Goal: Entertainment & Leisure: Consume media (video, audio)

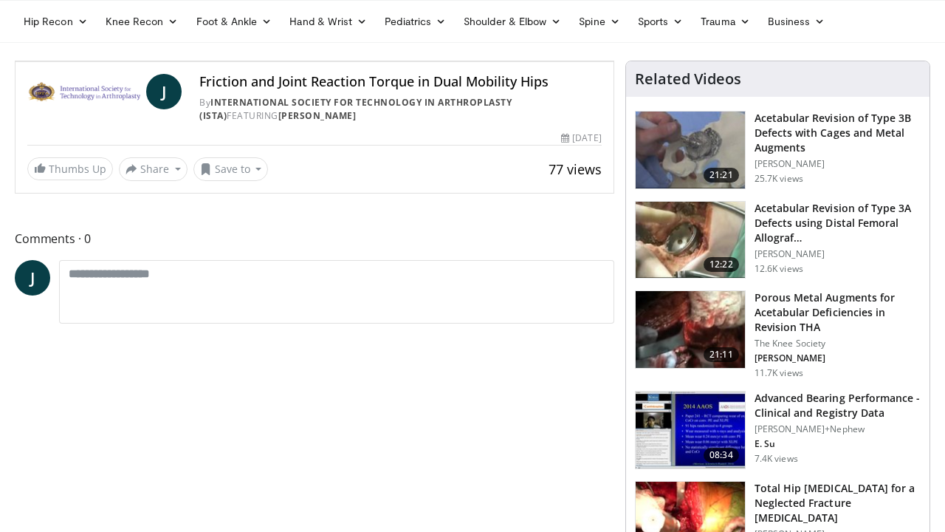
click at [16, 61] on span "Video Player" at bounding box center [31, 47] width 30 height 30
click at [335, 82] on icon "Video Player" at bounding box center [314, 61] width 41 height 41
drag, startPoint x: 927, startPoint y: 516, endPoint x: 607, endPoint y: 518, distance: 319.7
click at [607, 61] on div "Current Time 4:17 / Duration 5:23 Play Skip Backward Skip Forward Mute Loaded :…" at bounding box center [315, 47] width 598 height 30
click at [614, 61] on span "Video Player" at bounding box center [599, 47] width 30 height 30
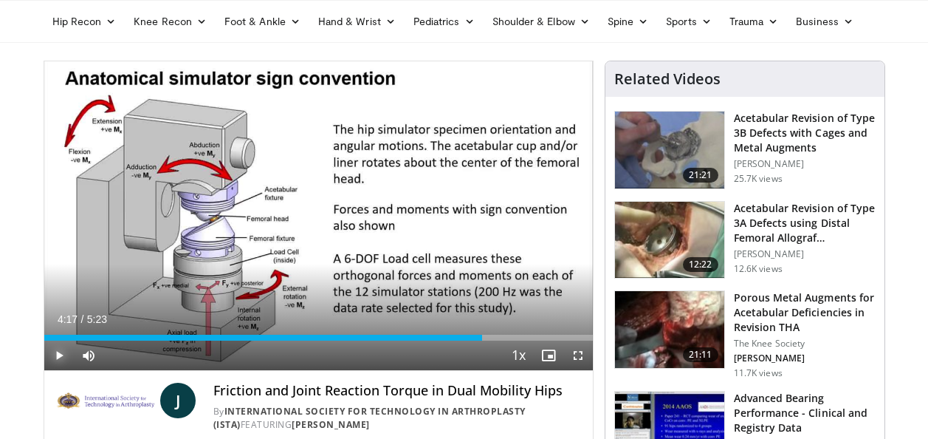
click at [58, 354] on span "Video Player" at bounding box center [59, 355] width 30 height 30
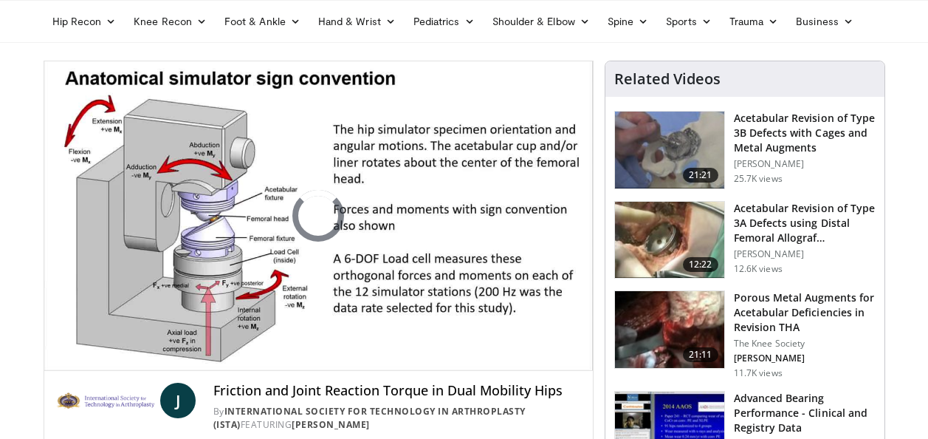
click at [58, 354] on video-js "**********" at bounding box center [318, 215] width 549 height 309
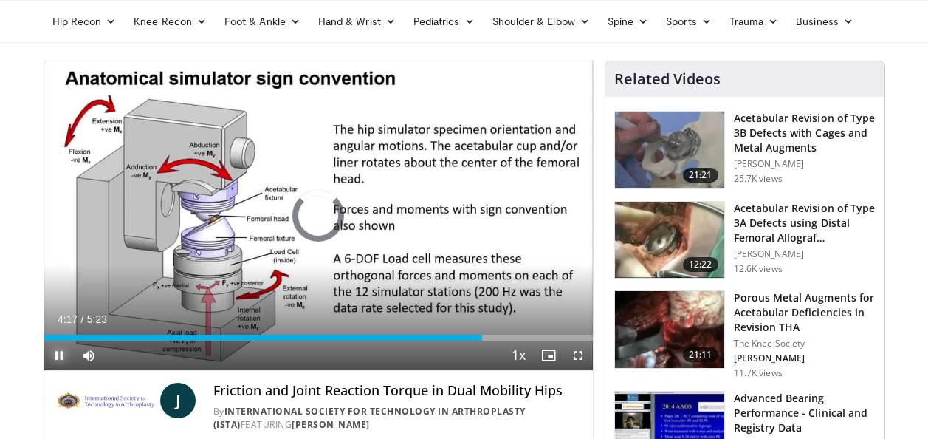
click at [57, 356] on span "Video Player" at bounding box center [59, 355] width 30 height 30
click at [57, 357] on span "Video Player" at bounding box center [59, 355] width 30 height 30
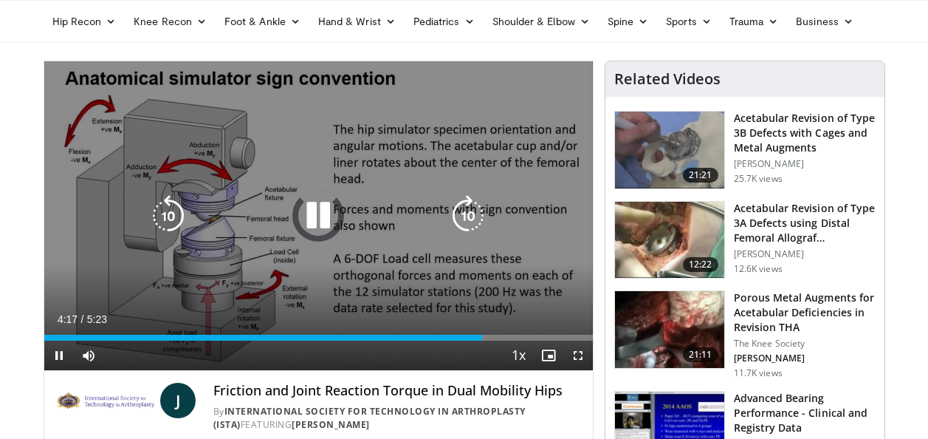
click at [317, 209] on icon "Video Player" at bounding box center [318, 215] width 41 height 41
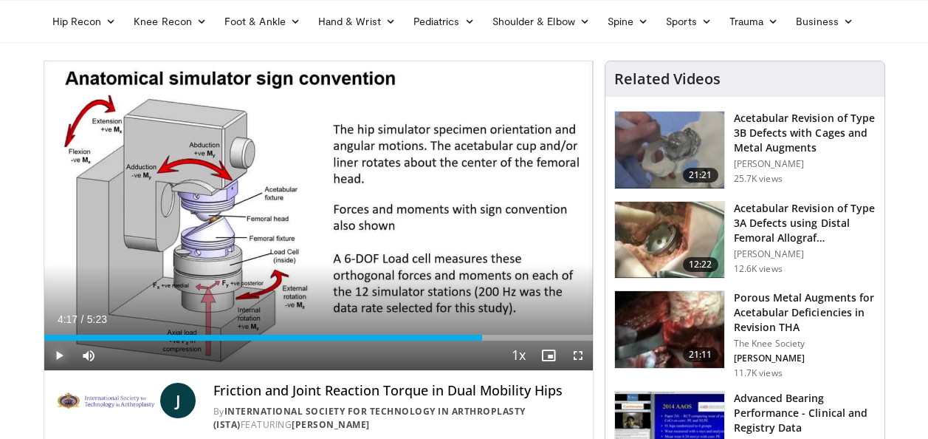
click at [61, 357] on span "Video Player" at bounding box center [59, 355] width 30 height 30
click at [698, 142] on img at bounding box center [669, 149] width 109 height 77
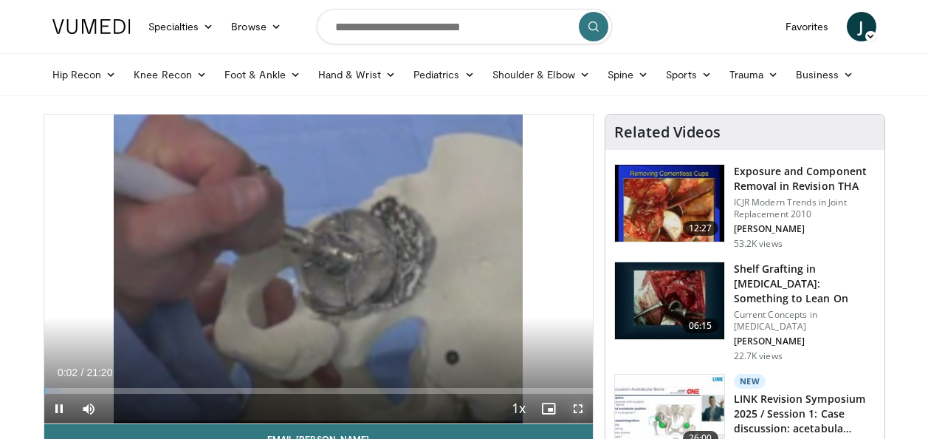
click at [576, 403] on span "Video Player" at bounding box center [578, 409] width 30 height 30
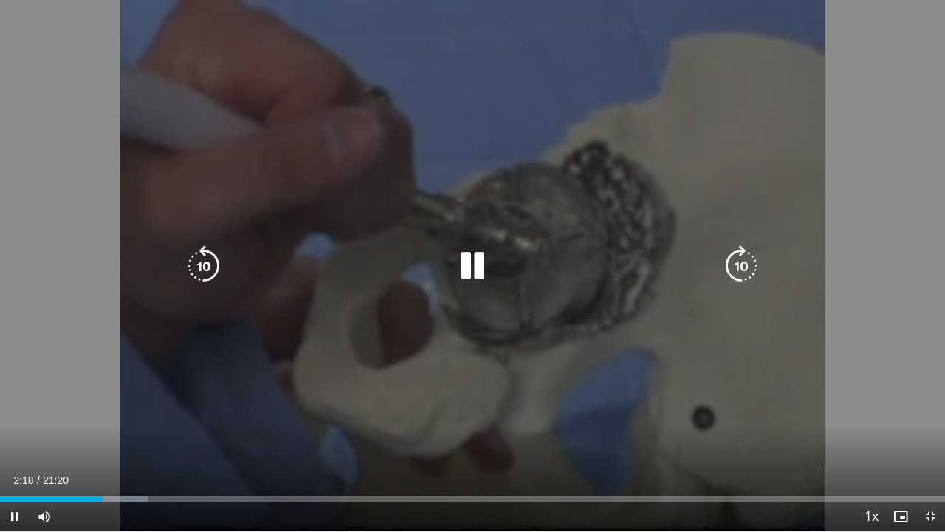
drag, startPoint x: 126, startPoint y: 379, endPoint x: 41, endPoint y: 372, distance: 85.2
click at [41, 372] on div "10 seconds Tap to unmute" at bounding box center [472, 265] width 945 height 531
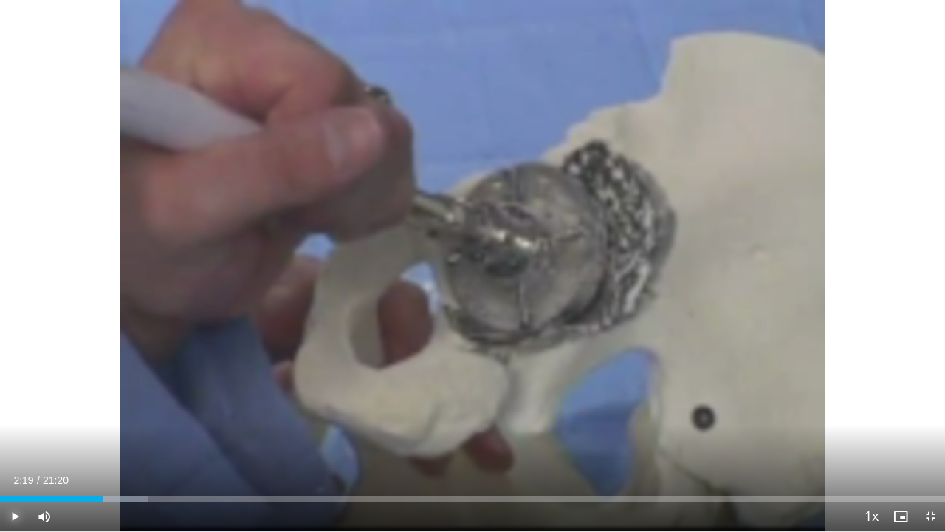
click at [16, 438] on span "Video Player" at bounding box center [15, 516] width 30 height 30
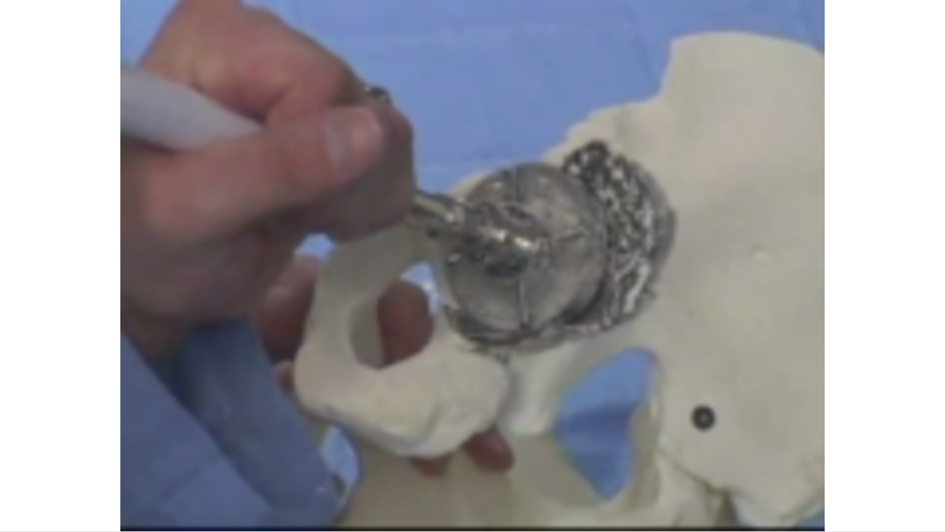
click at [13, 438] on div "10 seconds Tap to unmute" at bounding box center [472, 265] width 945 height 531
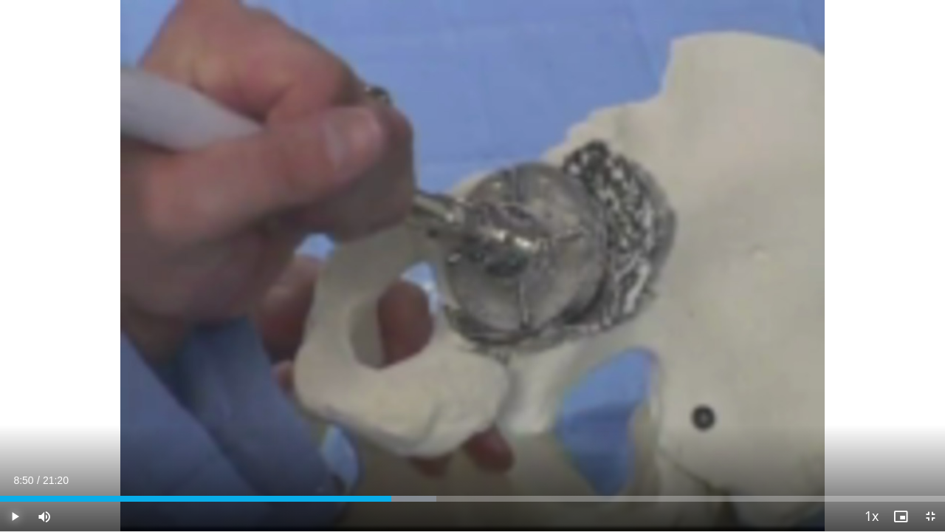
click at [13, 438] on span "Video Player" at bounding box center [15, 516] width 30 height 30
click at [16, 438] on span "Video Player" at bounding box center [15, 516] width 30 height 30
click at [927, 438] on span "Video Player" at bounding box center [930, 516] width 30 height 30
